Goal: Task Accomplishment & Management: Use online tool/utility

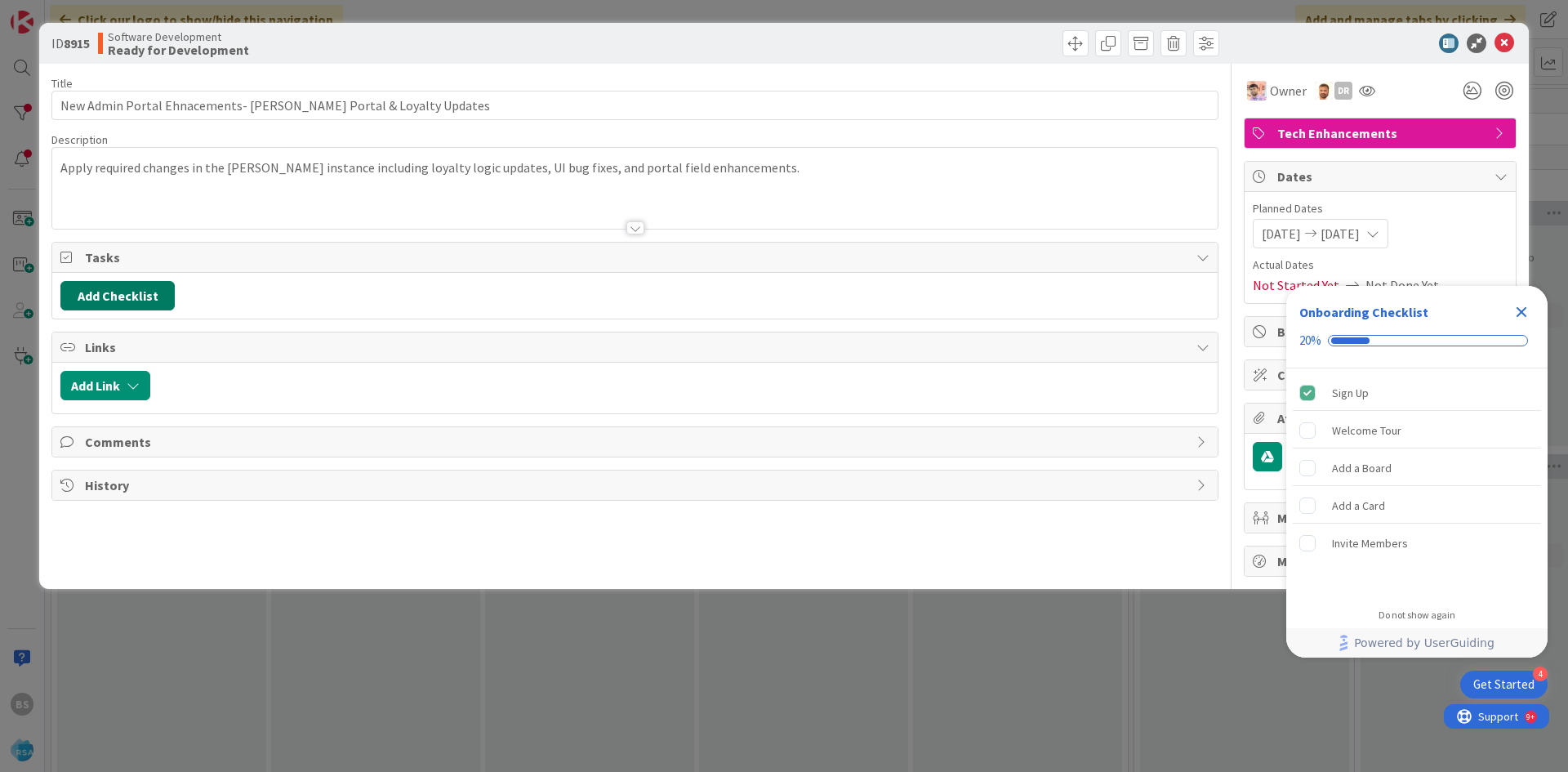
click at [124, 295] on button "Add Checklist" at bounding box center [118, 296] width 115 height 30
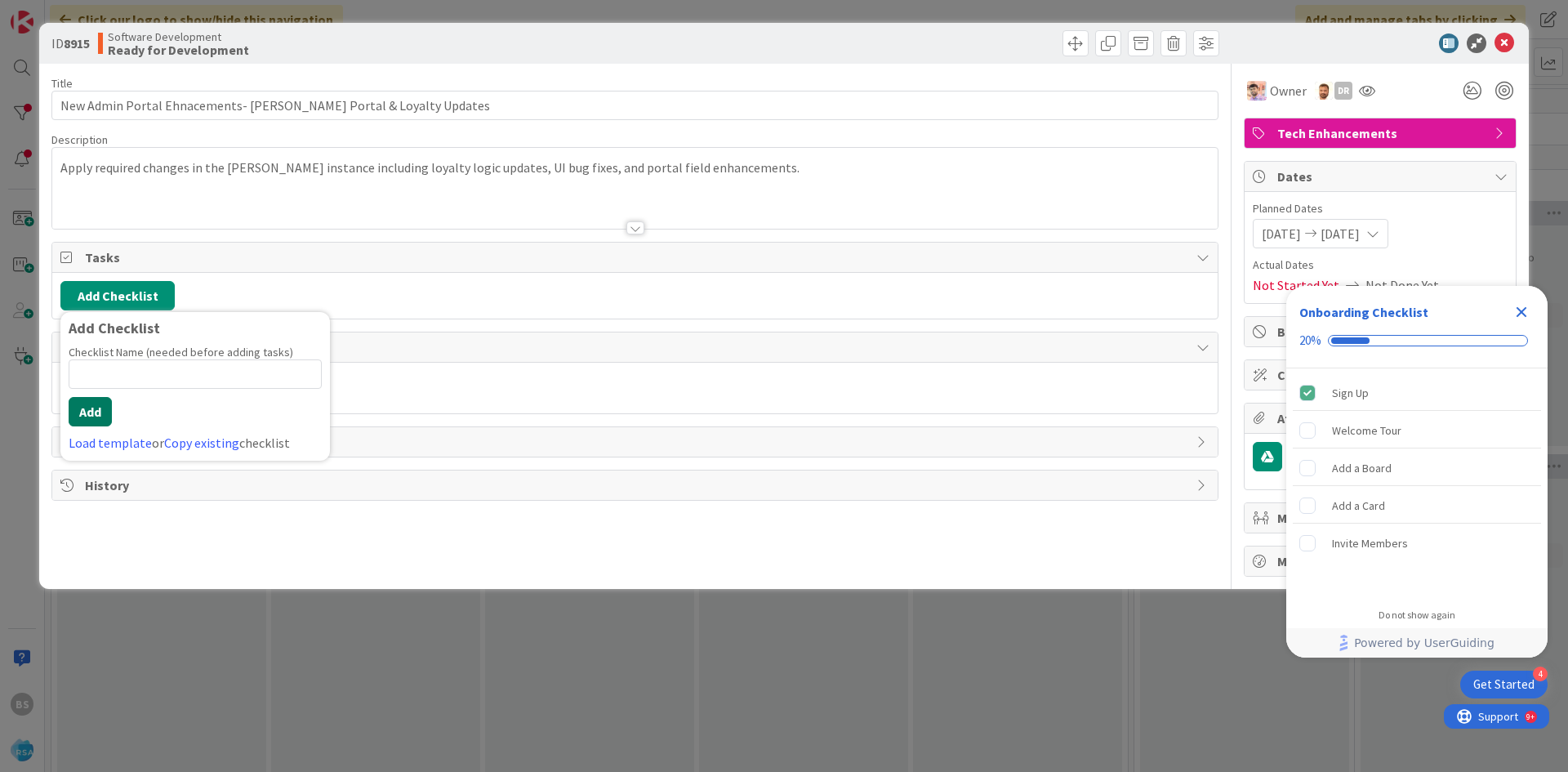
click at [91, 401] on button "Add" at bounding box center [90, 412] width 43 height 30
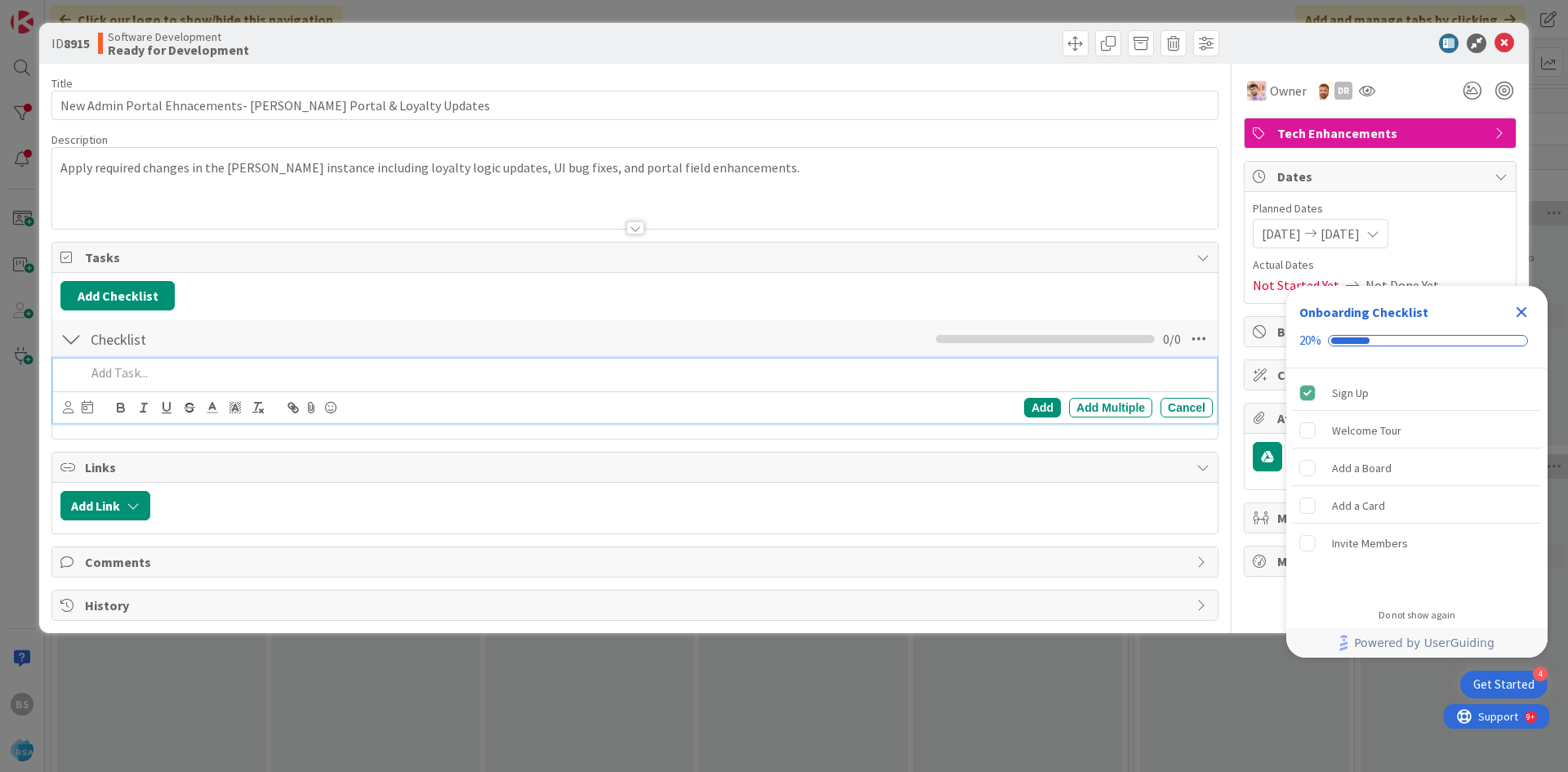
click at [128, 378] on p at bounding box center [646, 373] width 1120 height 19
click at [1030, 409] on div "Add" at bounding box center [1042, 408] width 37 height 20
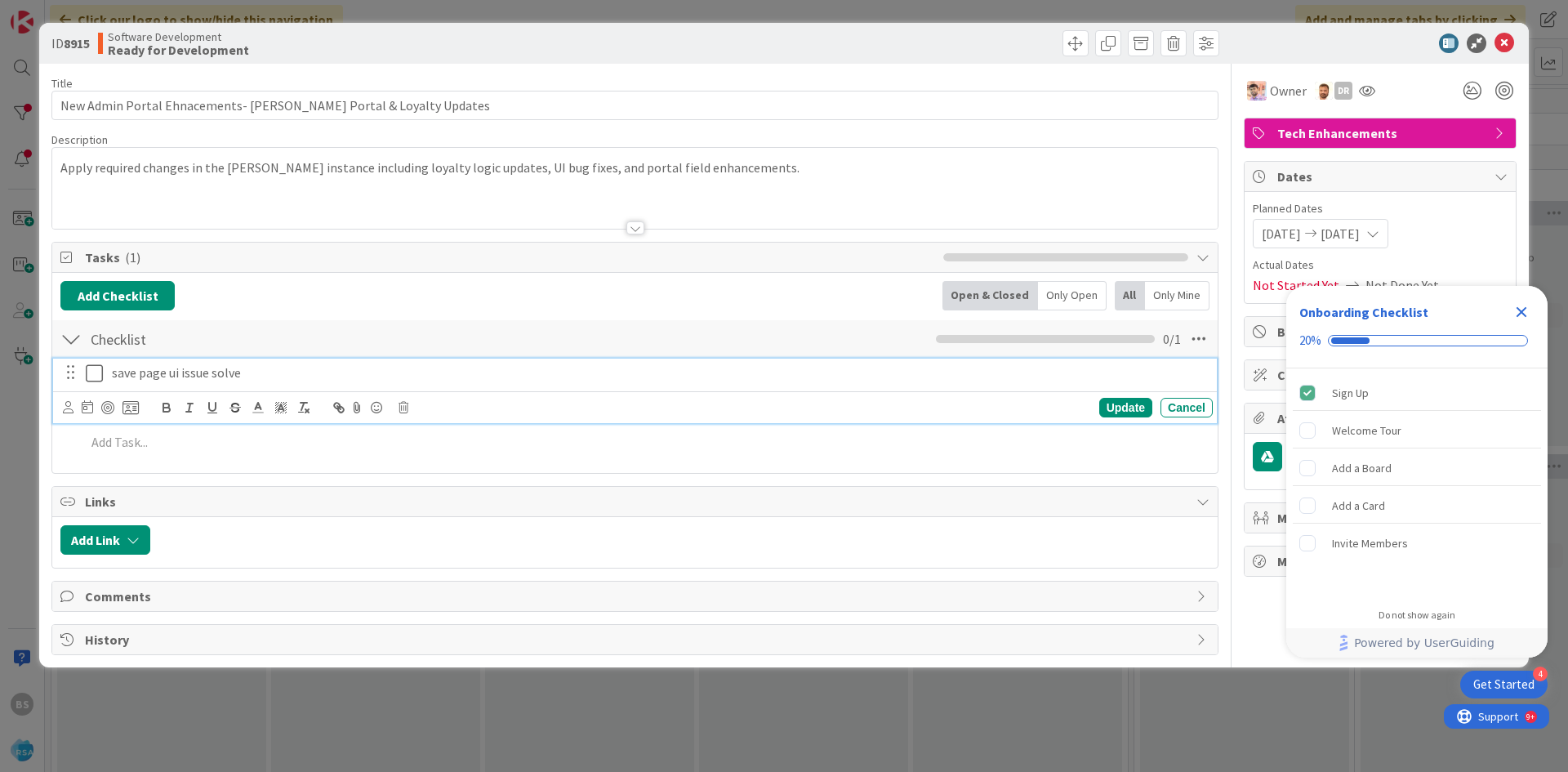
click at [87, 376] on icon at bounding box center [98, 373] width 24 height 20
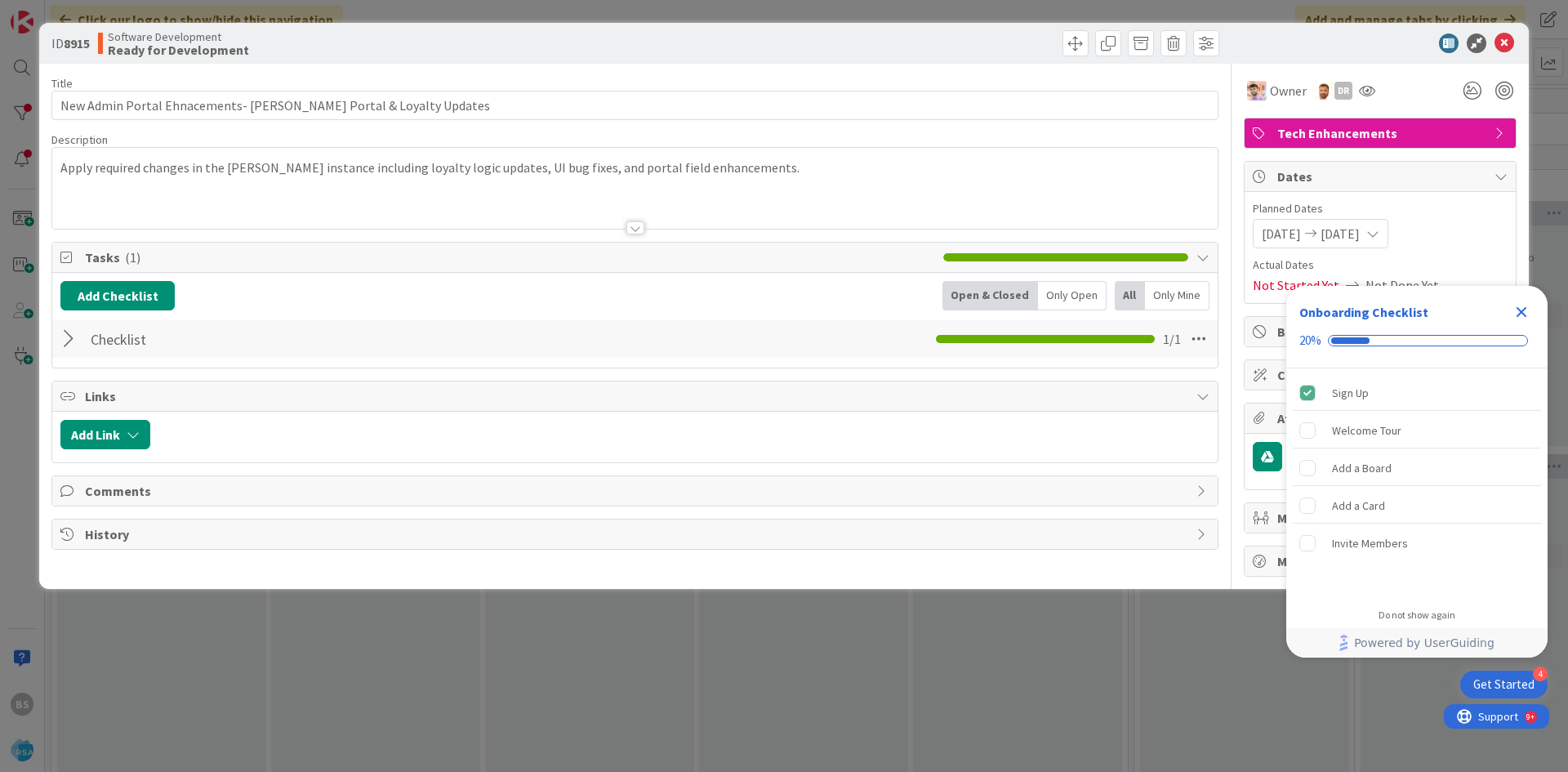
click at [6, 116] on div "ID 8915 Software Development Ready for Development Title 63 / 128 New Admin Por…" at bounding box center [784, 386] width 1568 height 772
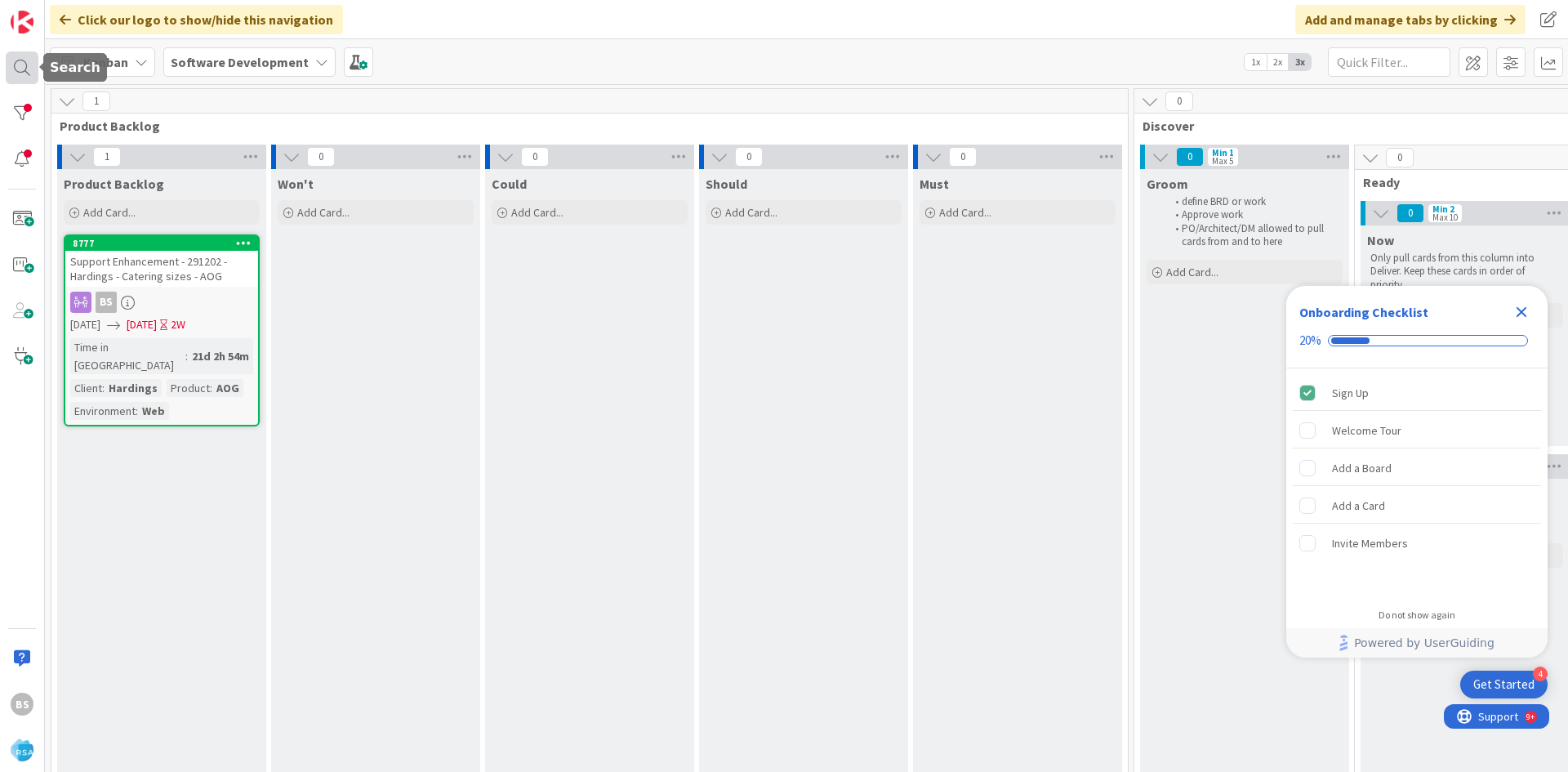
click at [13, 70] on div at bounding box center [23, 68] width 33 height 33
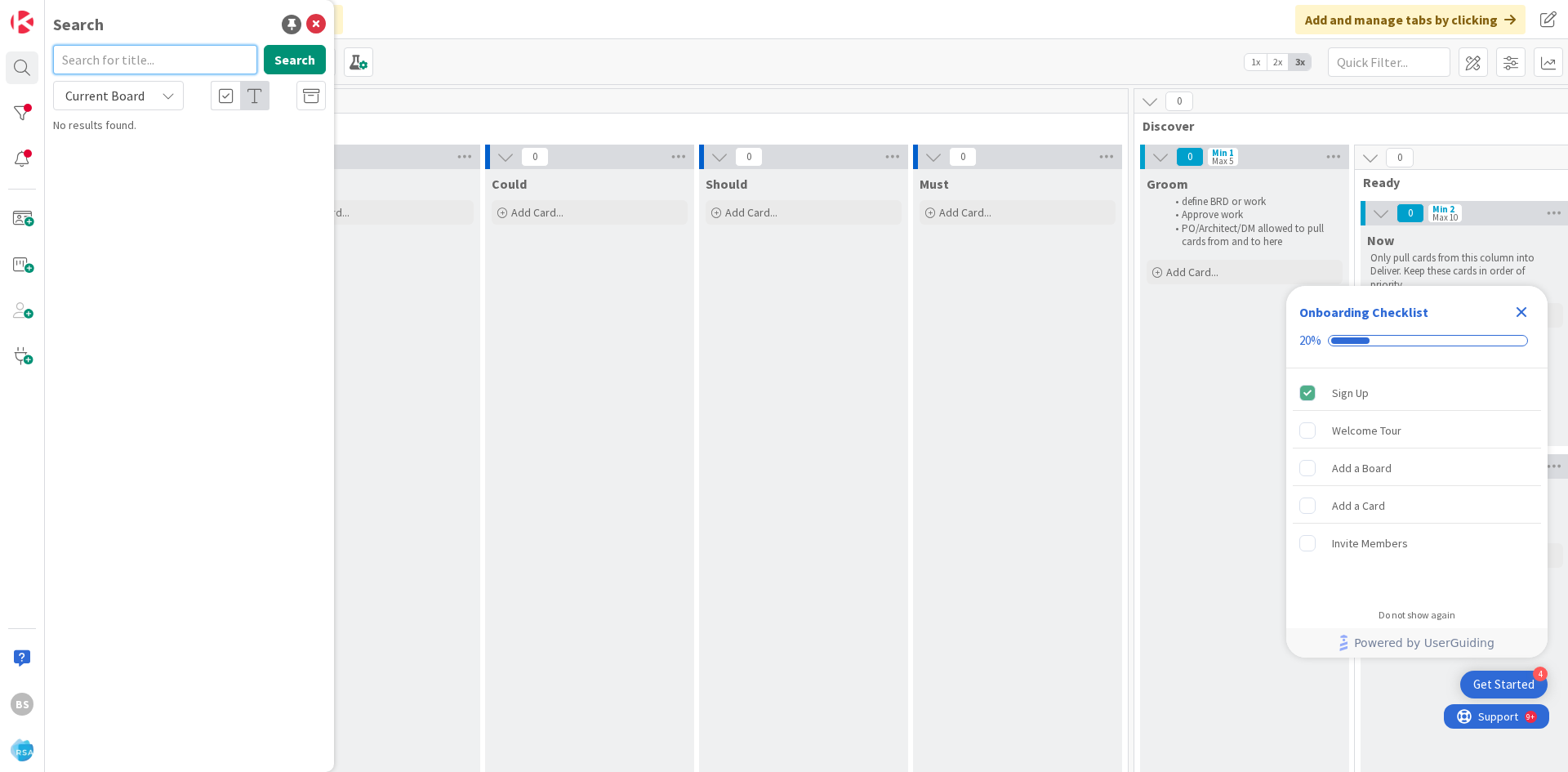
click at [106, 65] on input "text" at bounding box center [155, 60] width 204 height 30
type input "8649"
click at [146, 133] on b "Software Development ›" at bounding box center [131, 128] width 111 height 12
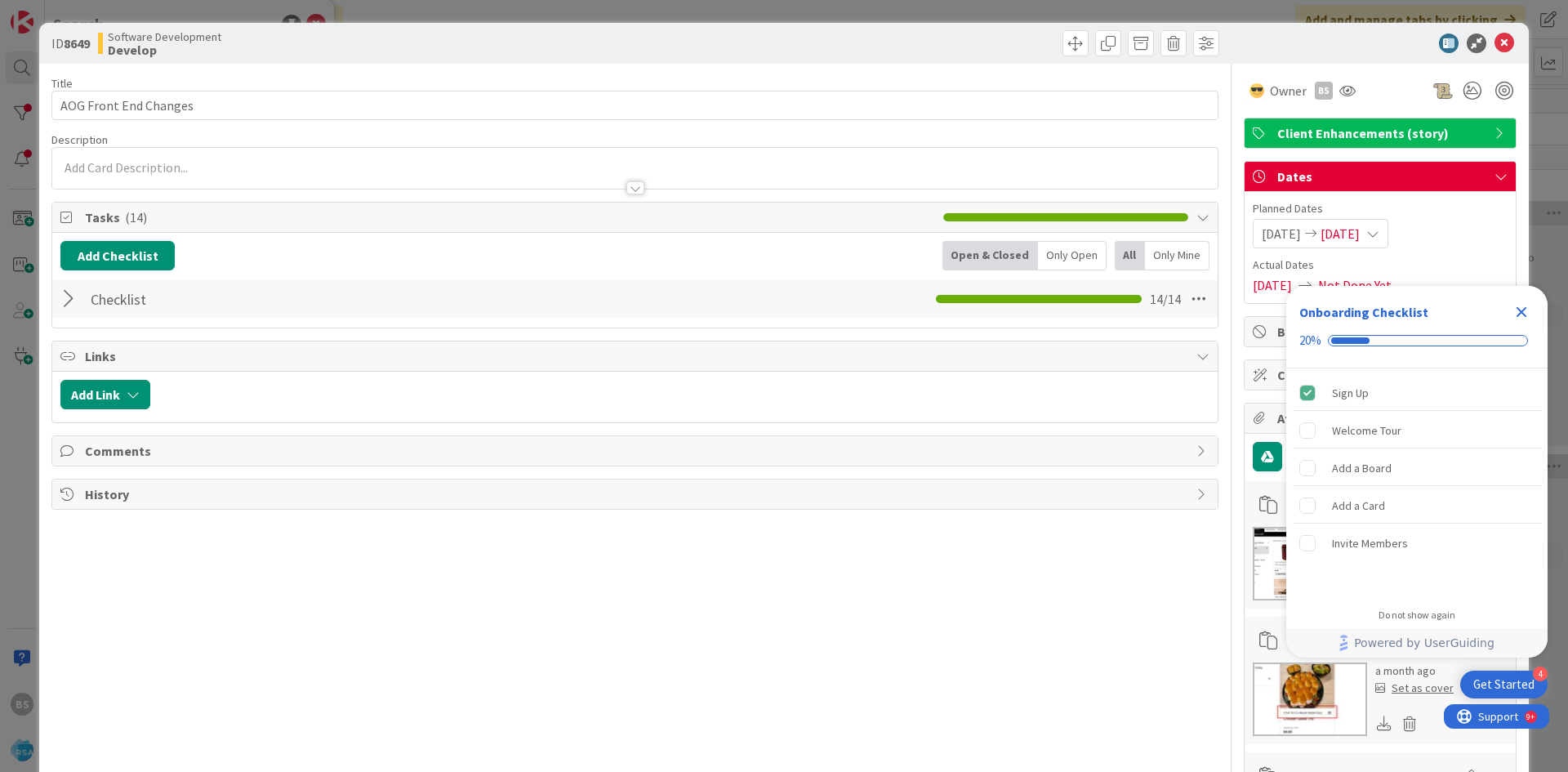
click at [1513, 309] on icon "Close Checklist" at bounding box center [1521, 312] width 20 height 20
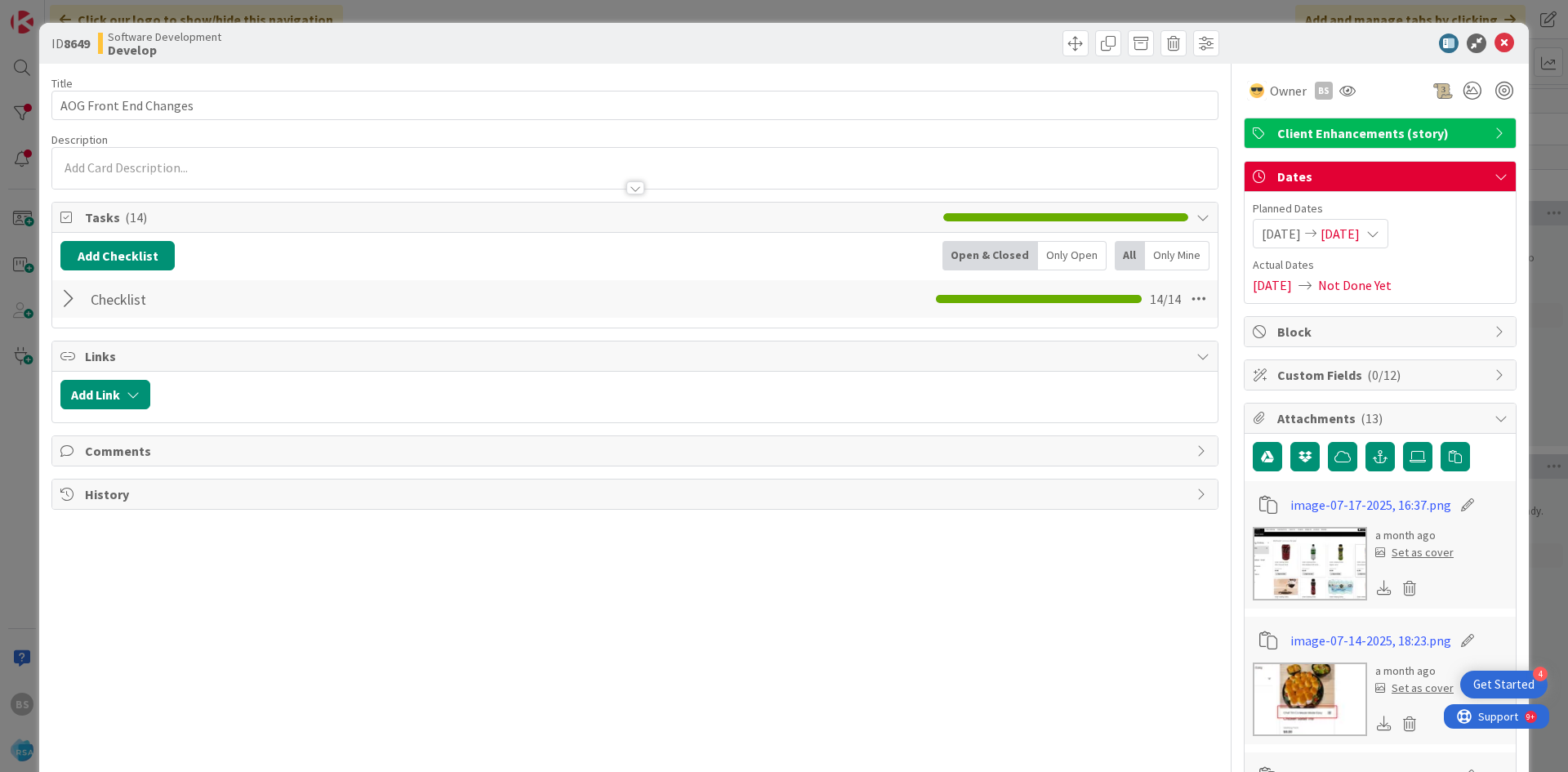
click at [68, 296] on div at bounding box center [71, 299] width 21 height 30
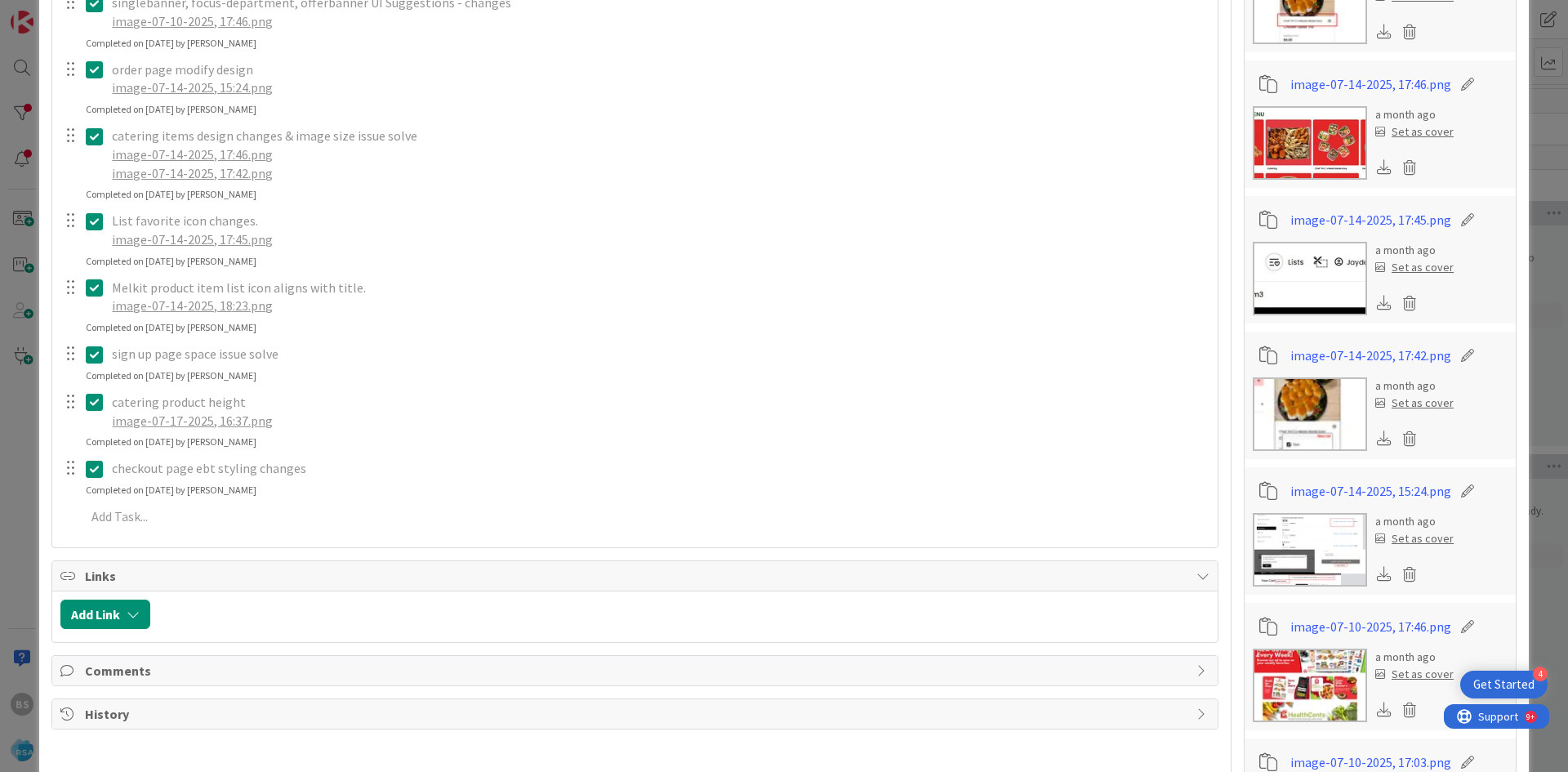
scroll to position [898, 0]
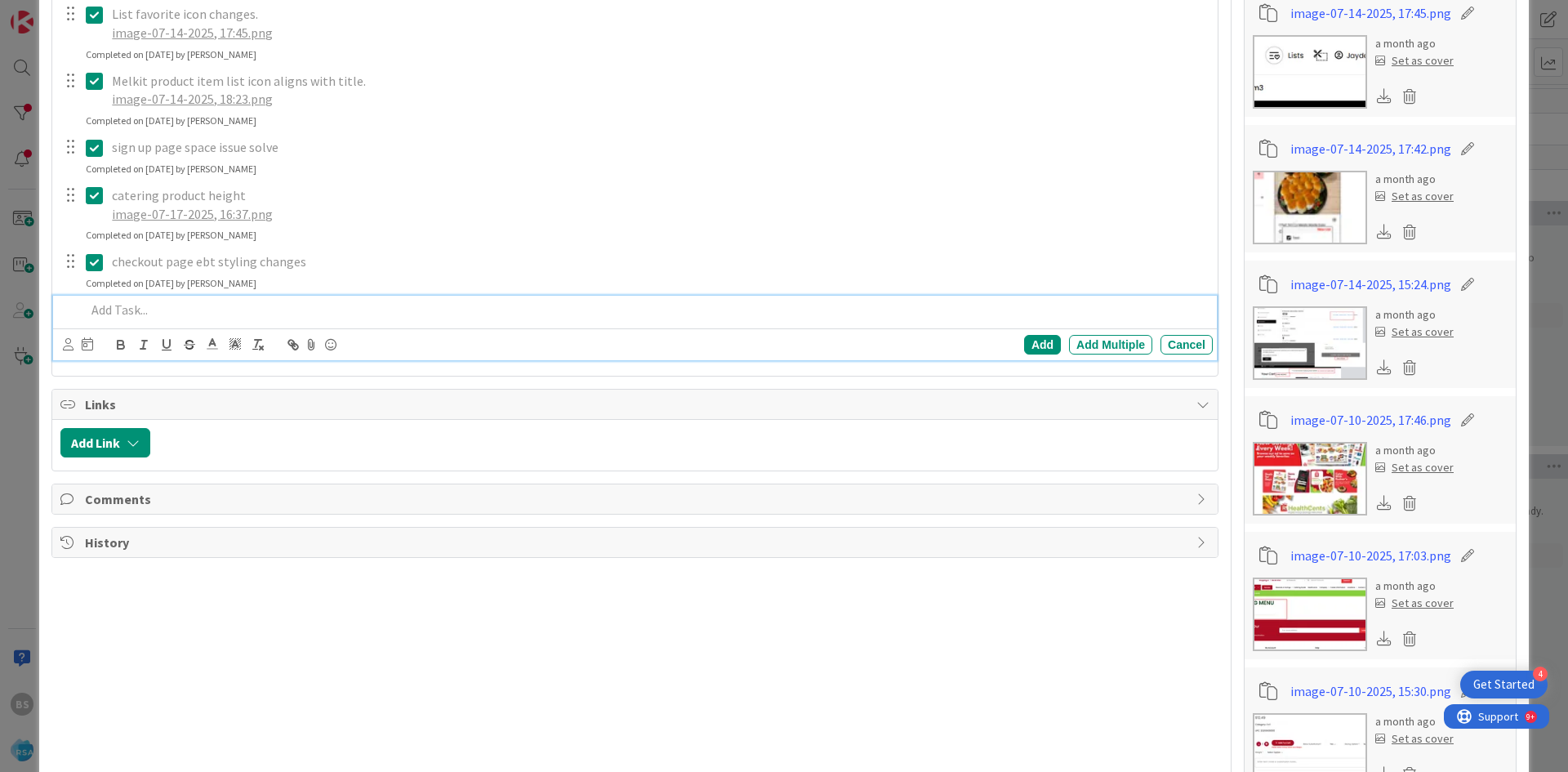
click at [142, 310] on p at bounding box center [646, 310] width 1120 height 19
click at [1040, 350] on div "Add" at bounding box center [1042, 344] width 37 height 20
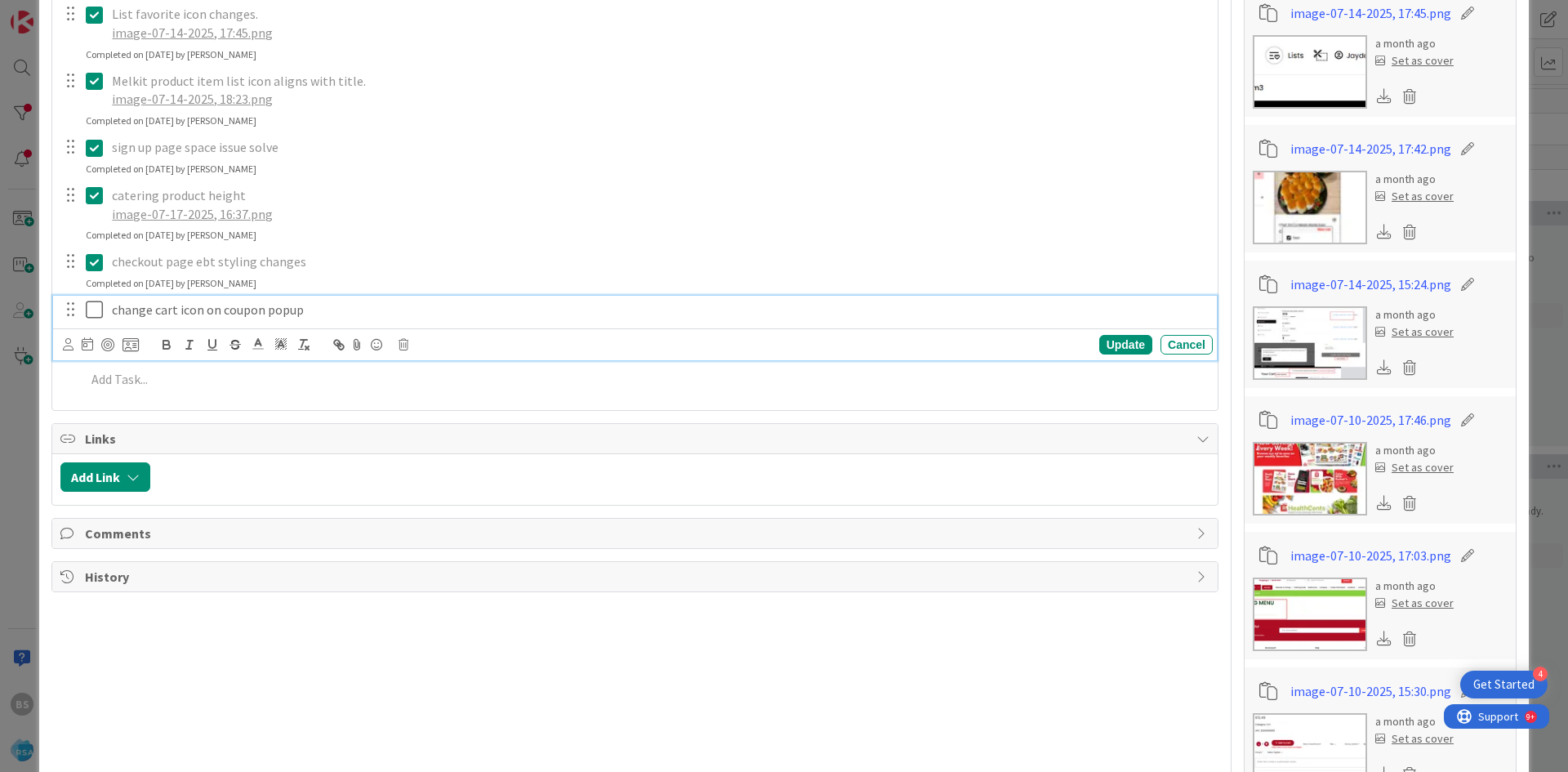
click at [86, 316] on icon at bounding box center [98, 309] width 24 height 20
